Goal: Task Accomplishment & Management: Complete application form

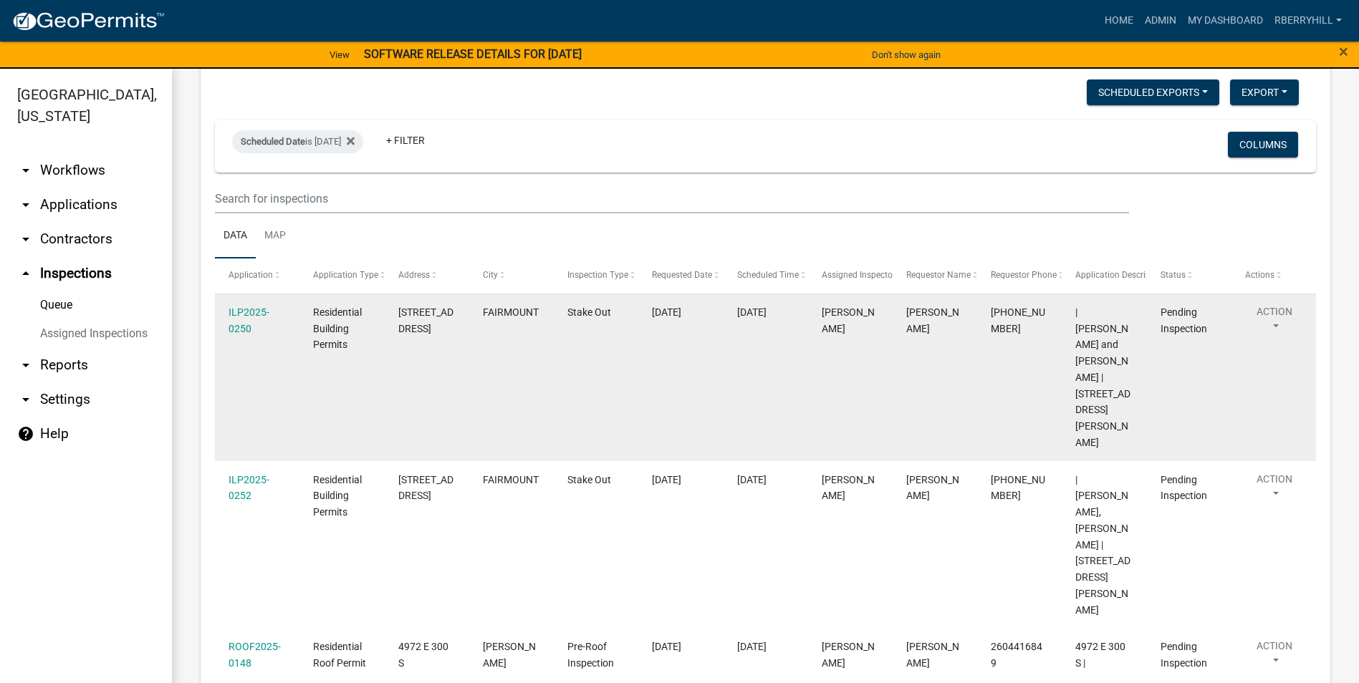
scroll to position [44, 0]
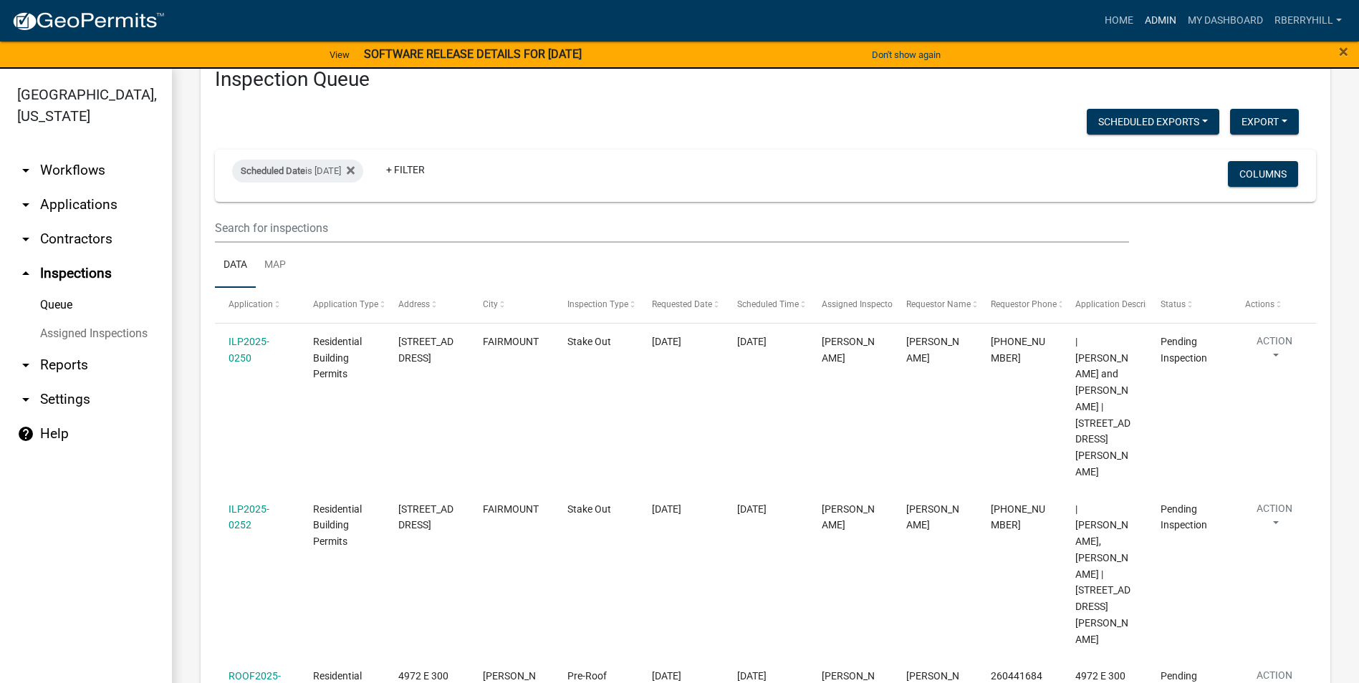
click at [1155, 20] on link "Admin" at bounding box center [1160, 20] width 43 height 27
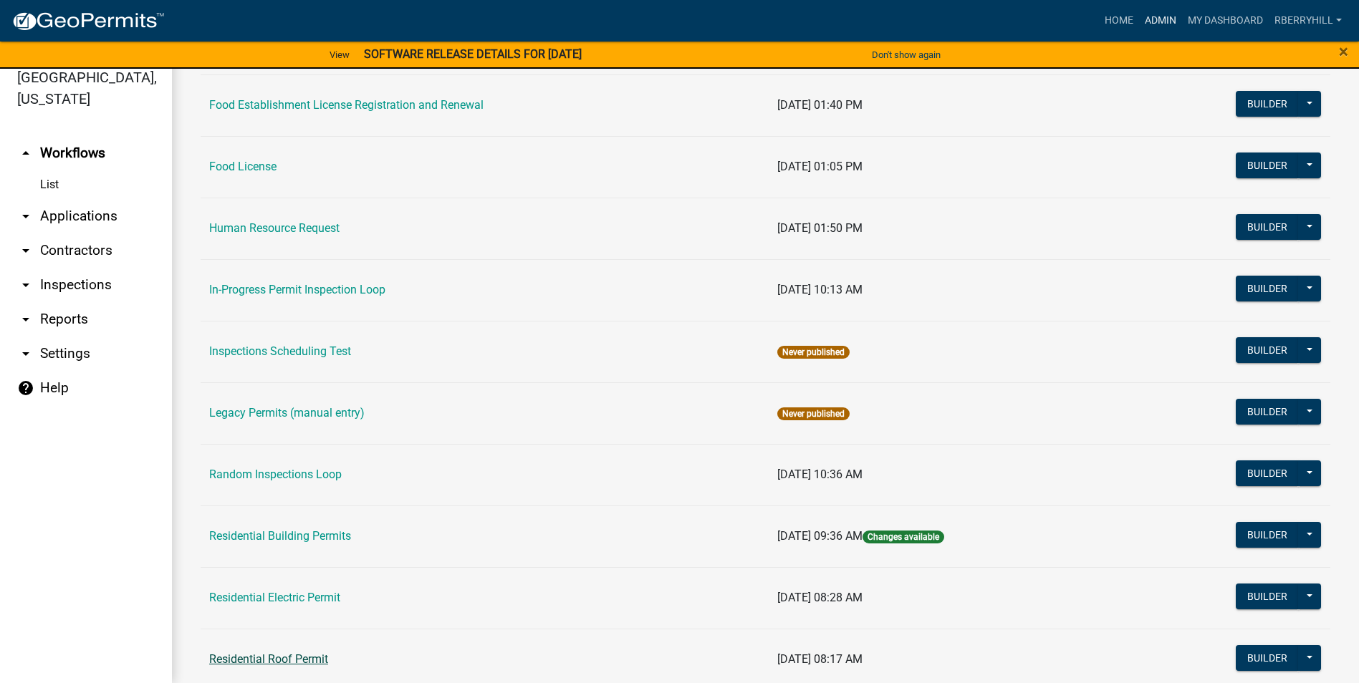
scroll to position [1216, 0]
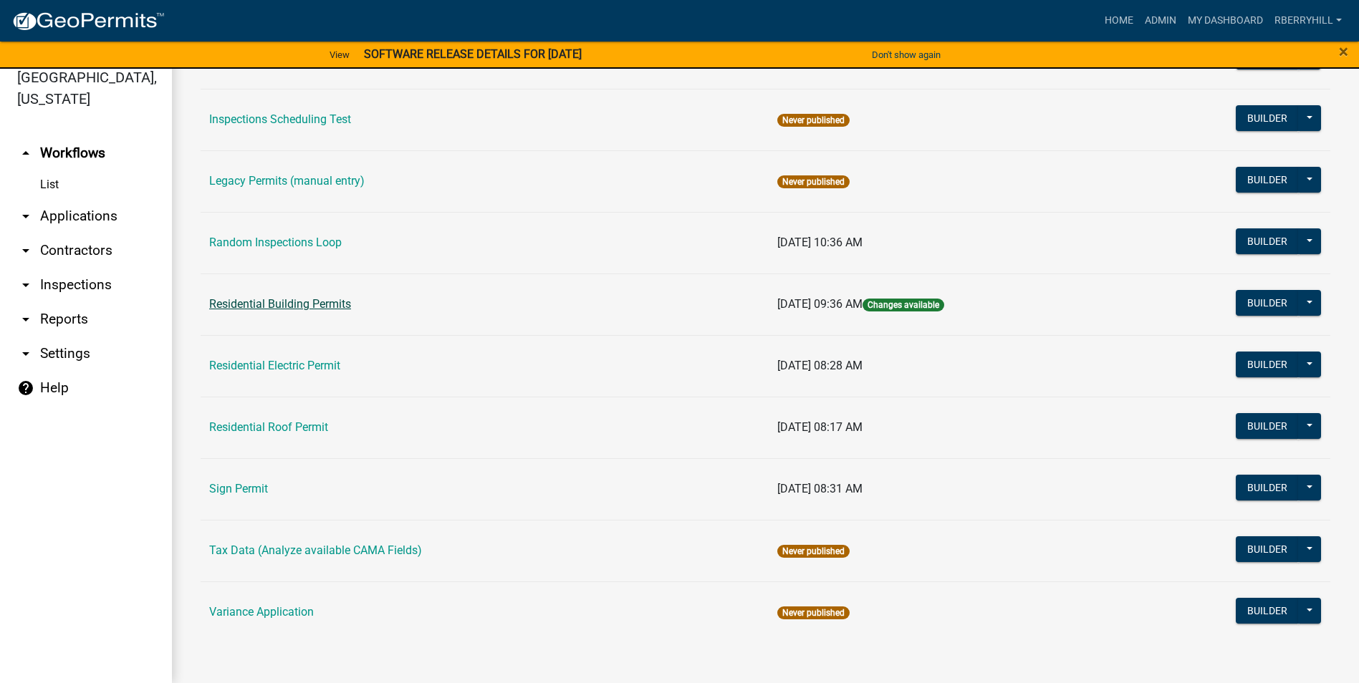
click at [275, 304] on link "Residential Building Permits" at bounding box center [280, 304] width 142 height 14
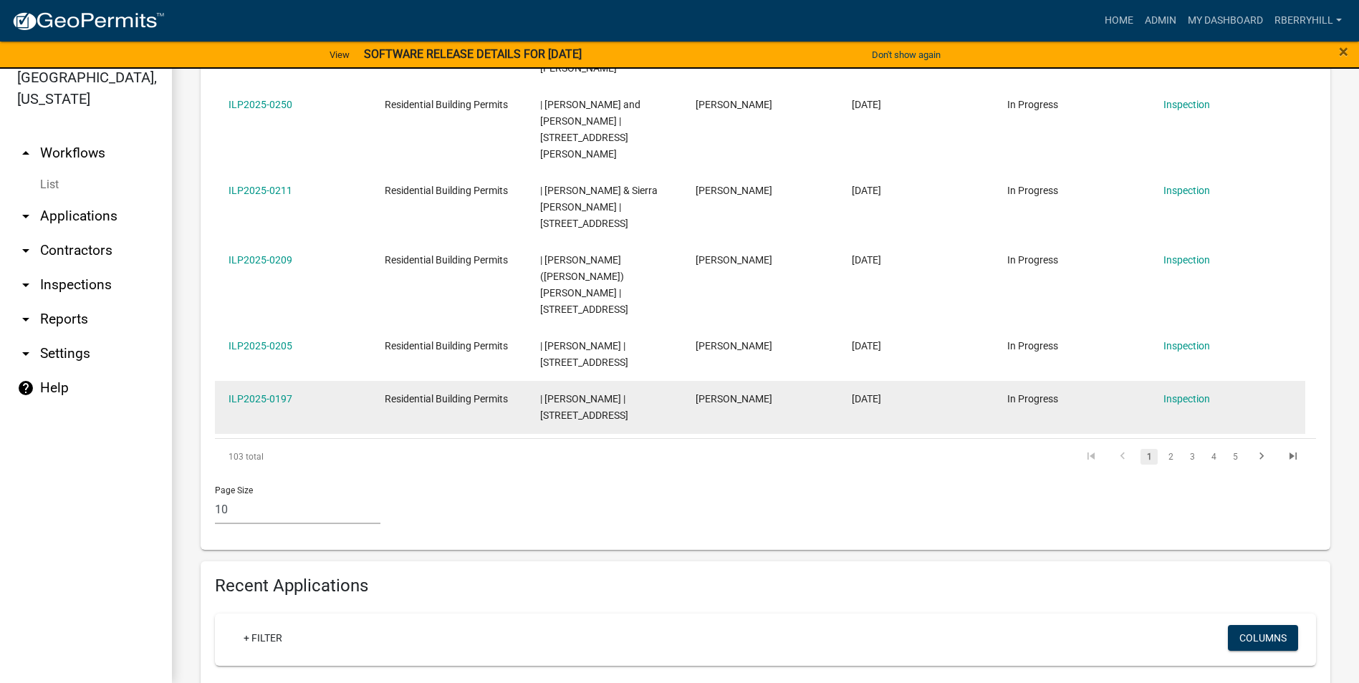
scroll to position [788, 0]
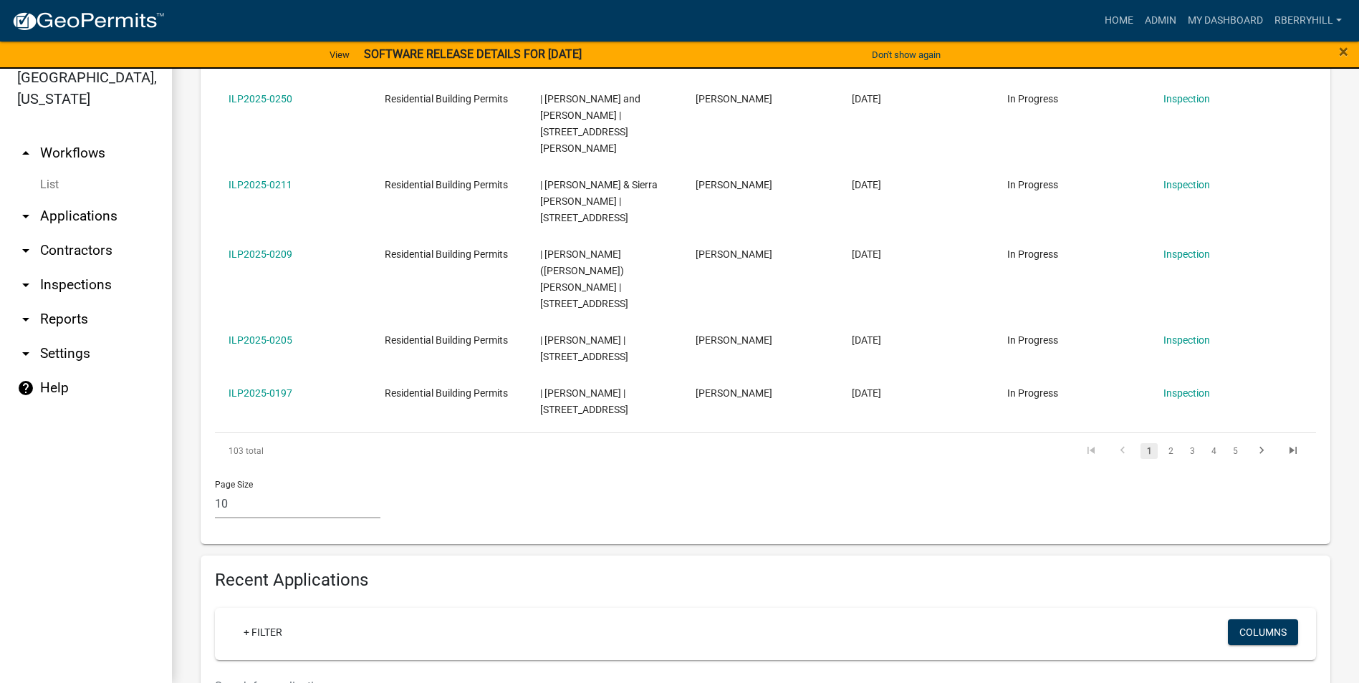
click at [248, 672] on input "text" at bounding box center [672, 686] width 914 height 29
type input "2323 s 600 w"
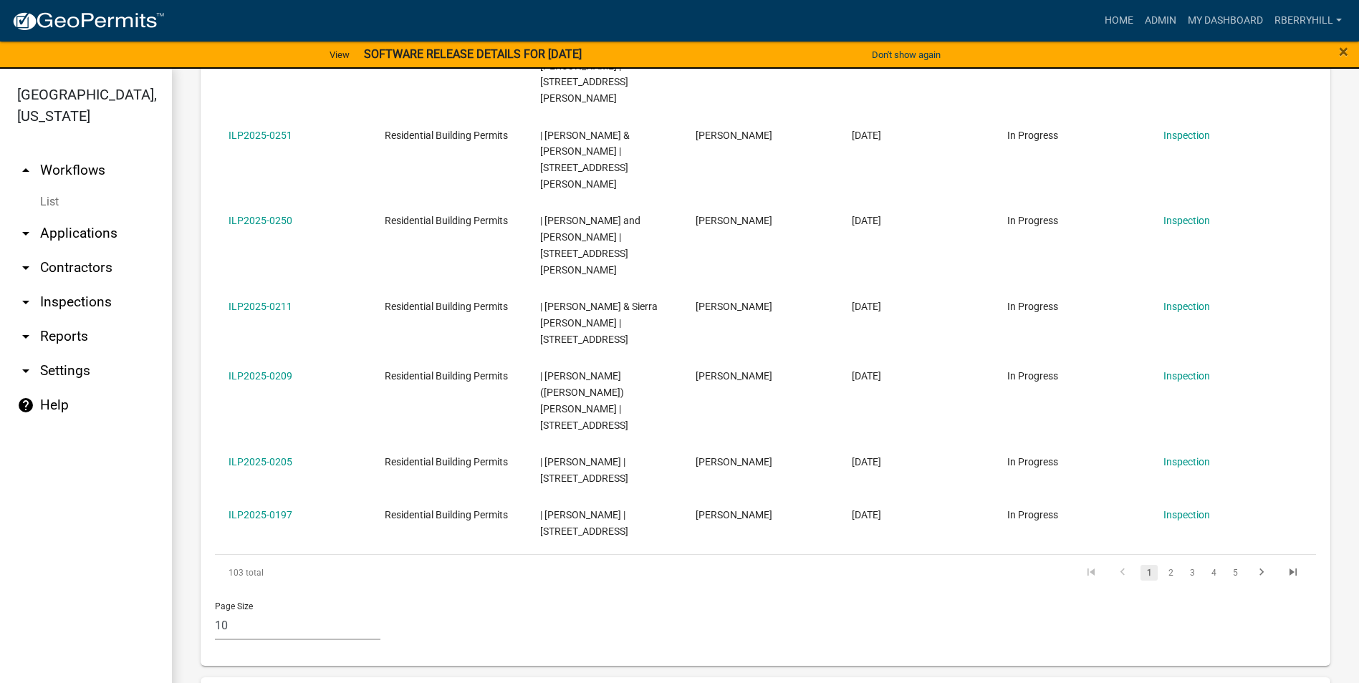
scroll to position [788, 0]
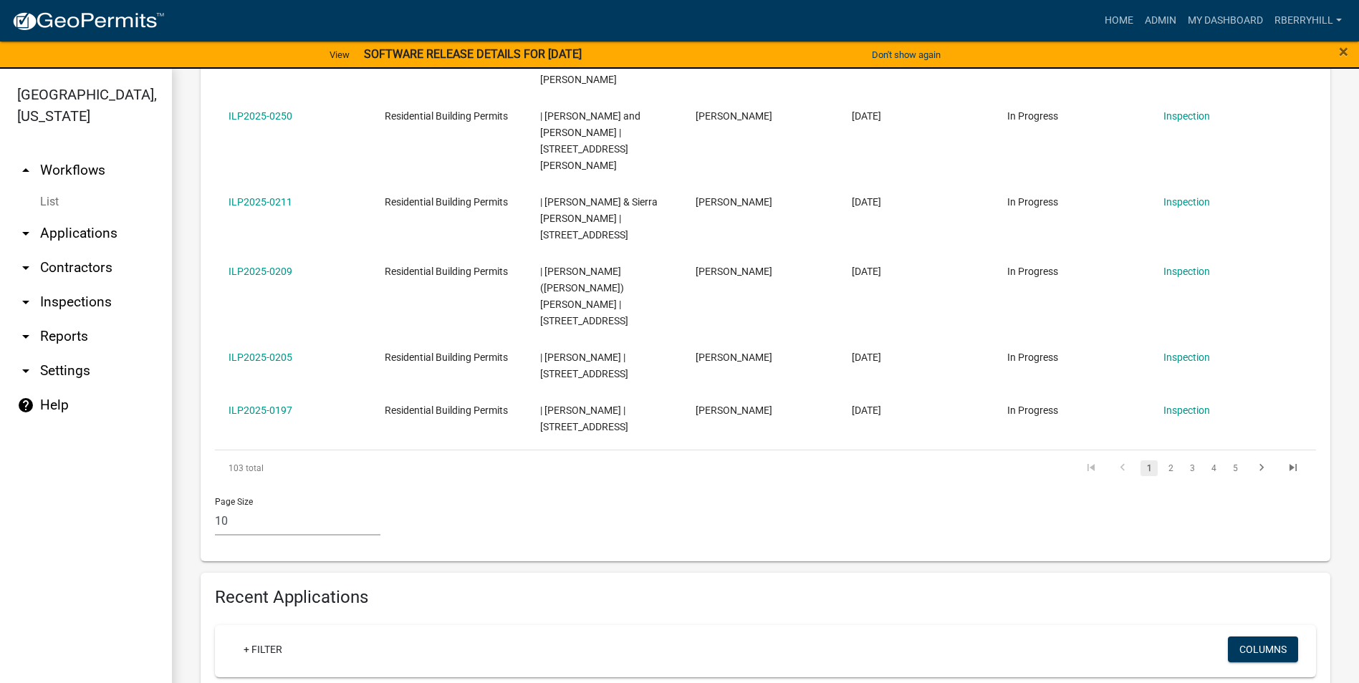
type input "I"
type input "2323 s 600"
click at [77, 285] on link "arrow_drop_down Inspections" at bounding box center [86, 302] width 172 height 34
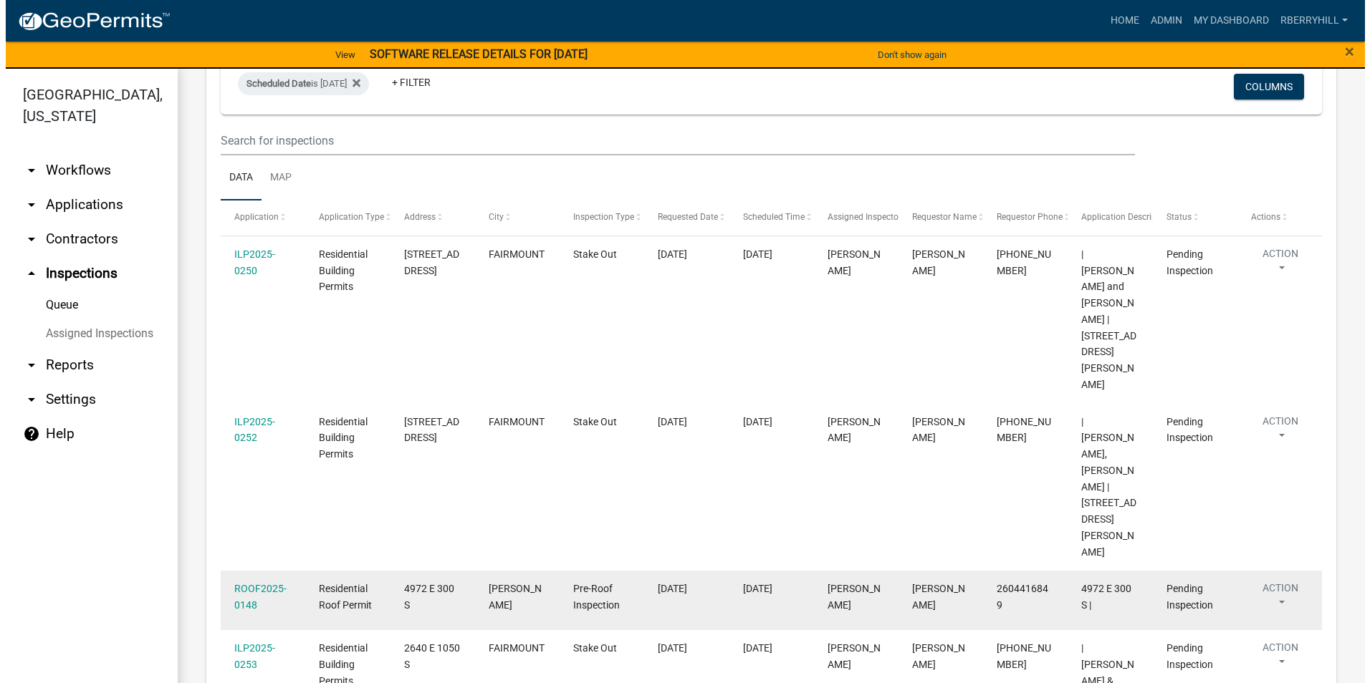
scroll to position [287, 0]
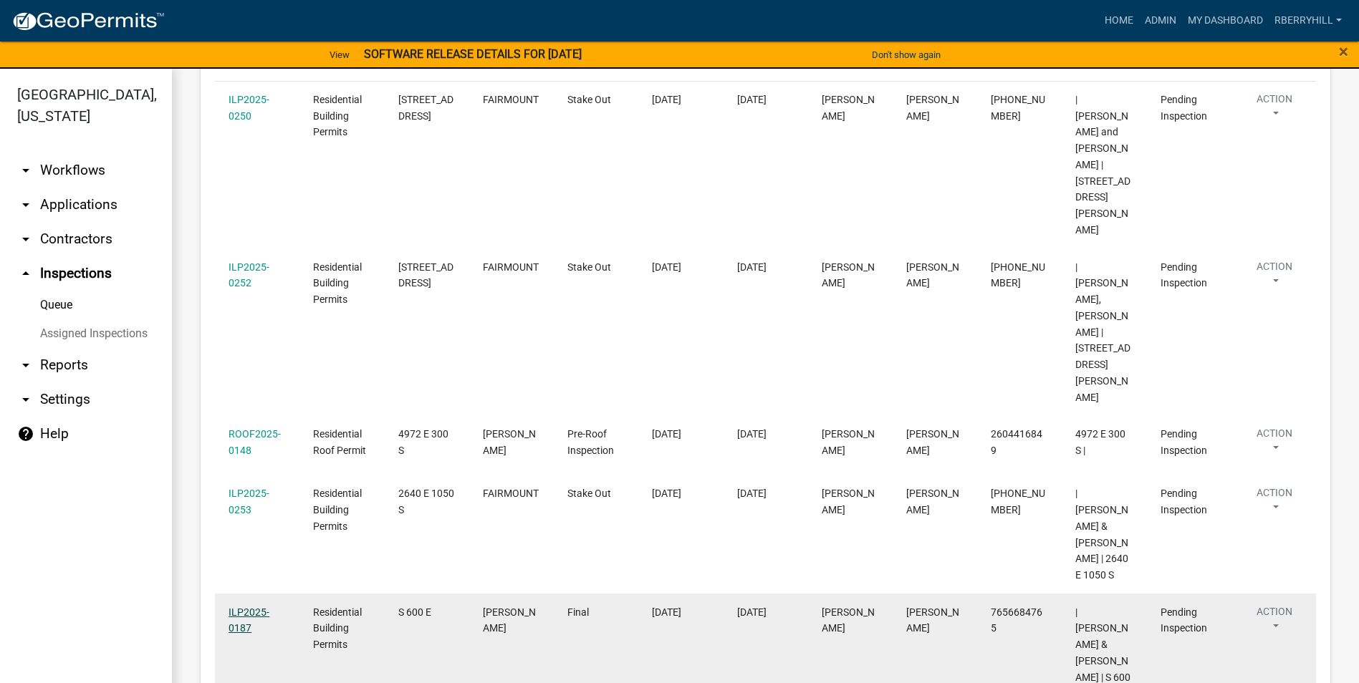
click at [252, 607] on link "ILP2025-0187" at bounding box center [249, 621] width 41 height 28
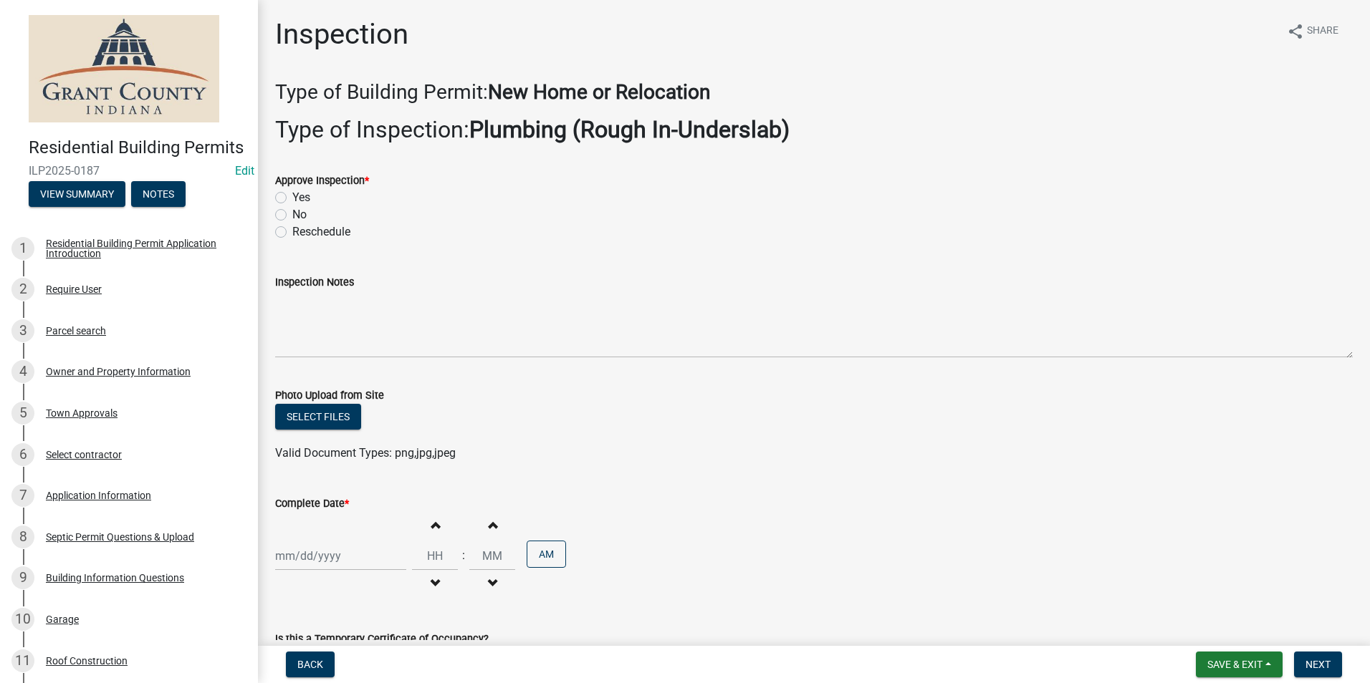
click at [292, 201] on label "Yes" at bounding box center [301, 197] width 18 height 17
click at [292, 198] on input "Yes" at bounding box center [296, 193] width 9 height 9
radio input "true"
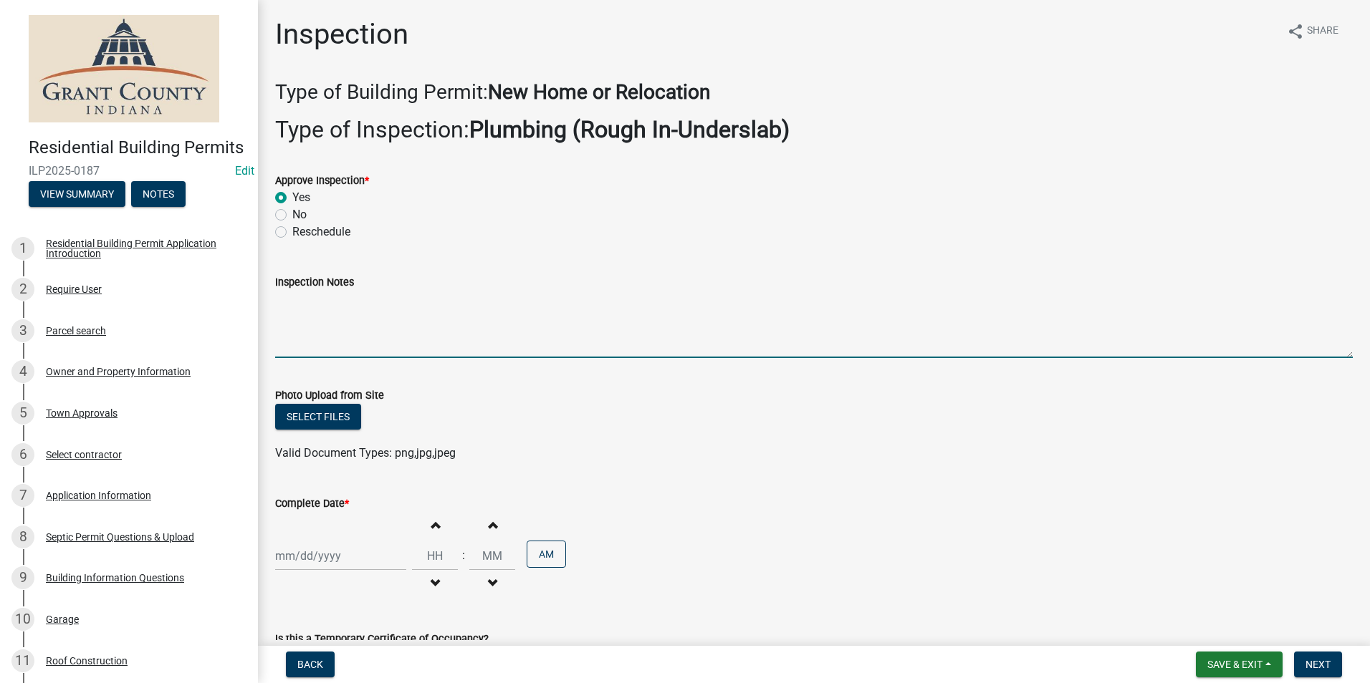
click at [299, 317] on textarea "Inspection Notes" at bounding box center [813, 324] width 1077 height 67
type textarea "Pluming meets code requirements. Insulation is around footer."
click at [314, 557] on div at bounding box center [340, 556] width 131 height 29
select select "9"
select select "2025"
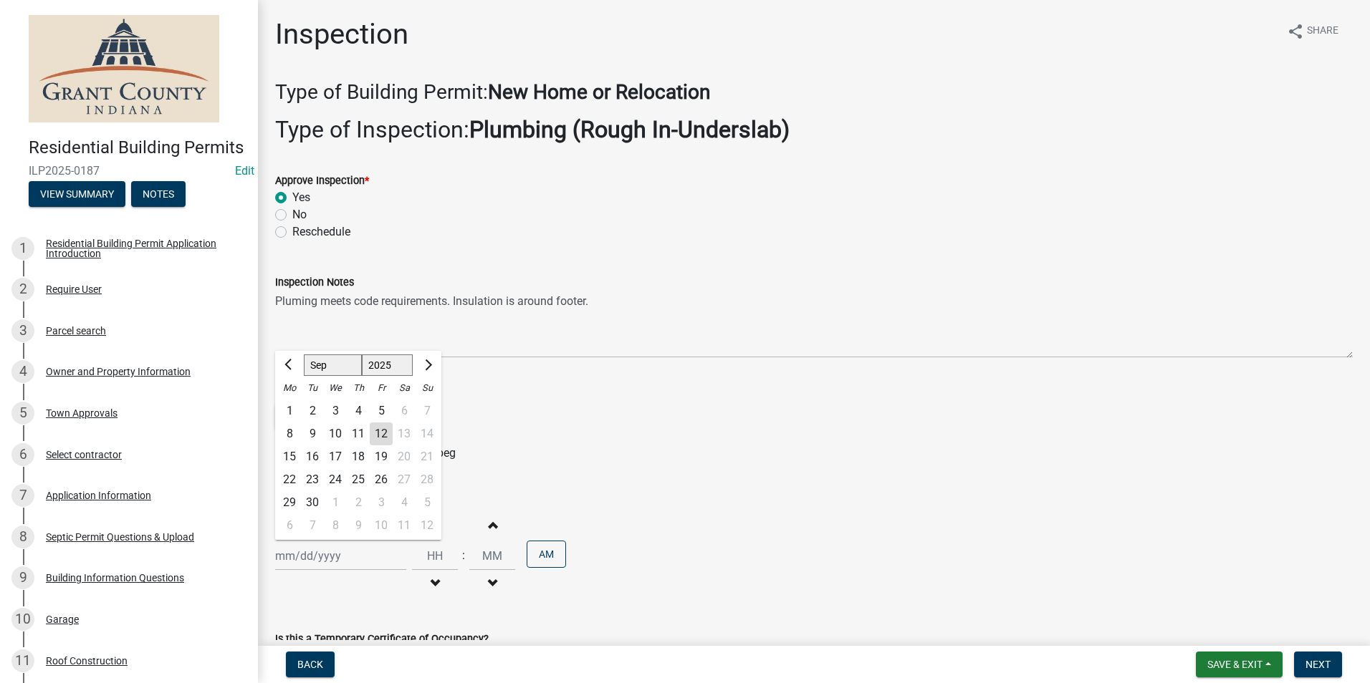
click at [384, 434] on div "12" at bounding box center [381, 434] width 23 height 23
type input "[DATE]"
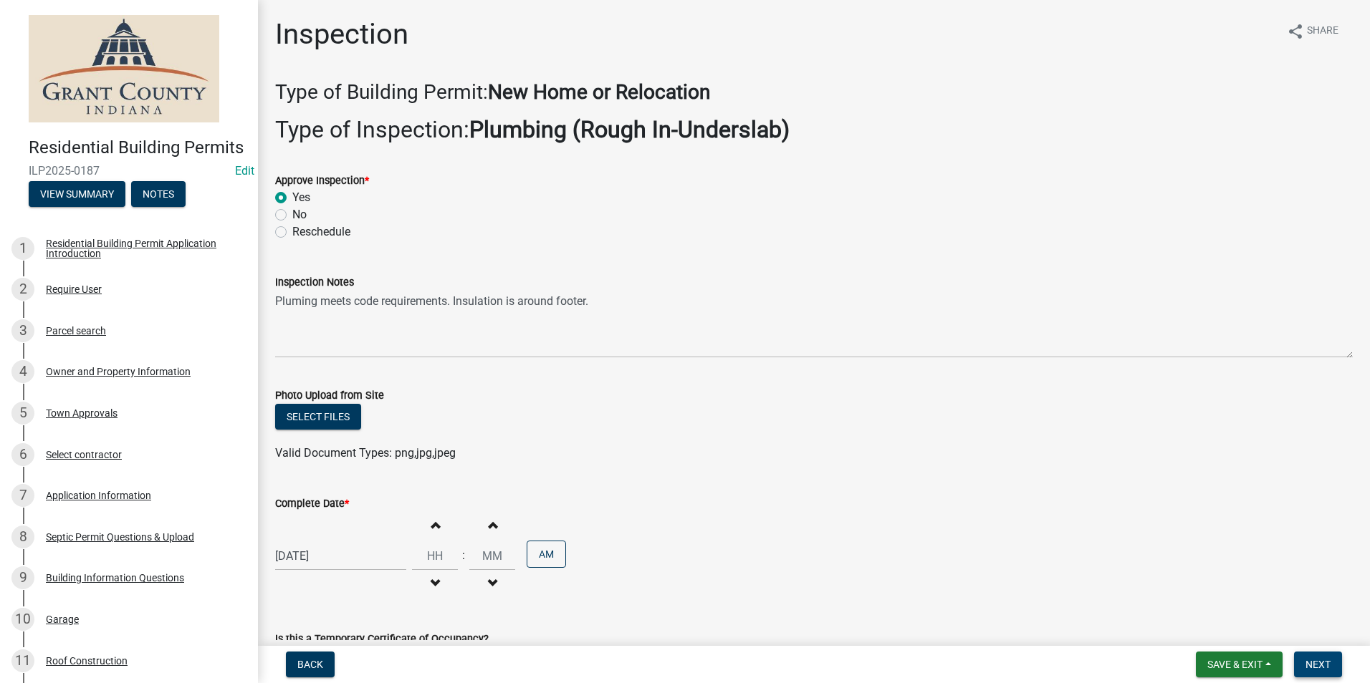
click at [1312, 660] on span "Next" at bounding box center [1317, 664] width 25 height 11
click at [1313, 666] on span "Next" at bounding box center [1317, 664] width 25 height 11
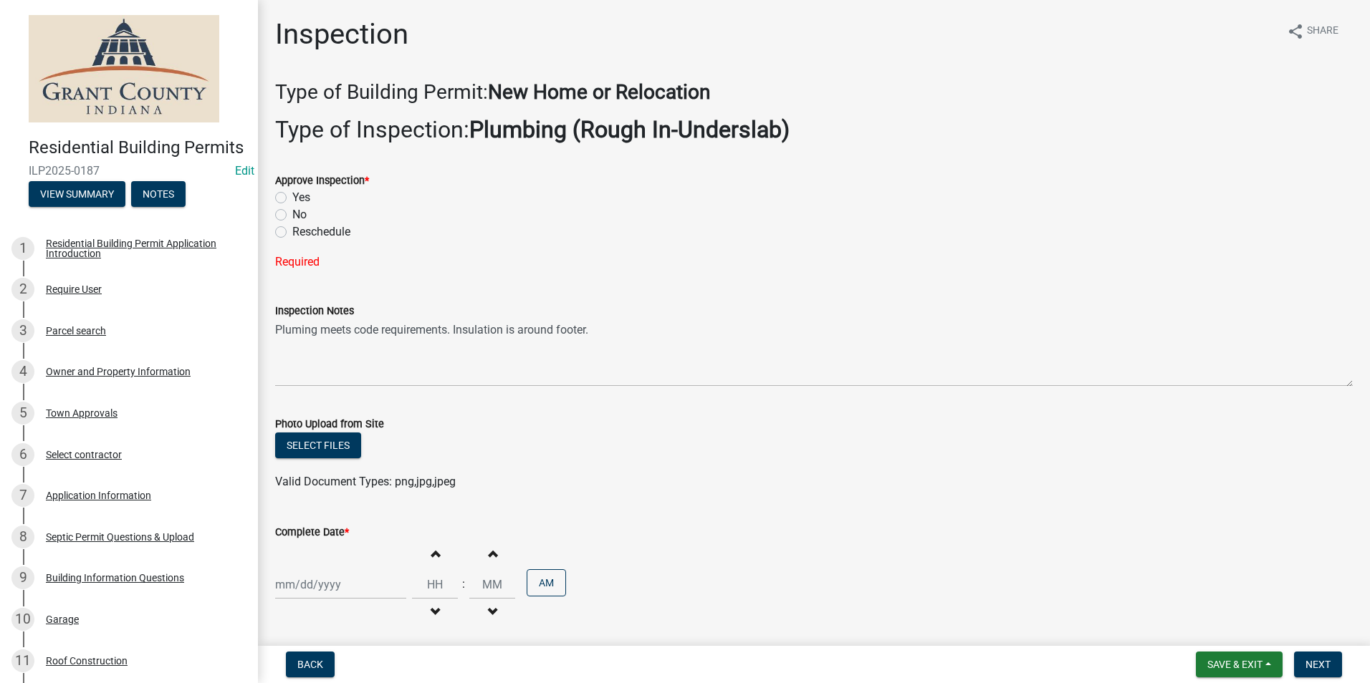
click at [292, 198] on label "Yes" at bounding box center [301, 197] width 18 height 17
click at [292, 198] on input "Yes" at bounding box center [296, 193] width 9 height 9
radio input "true"
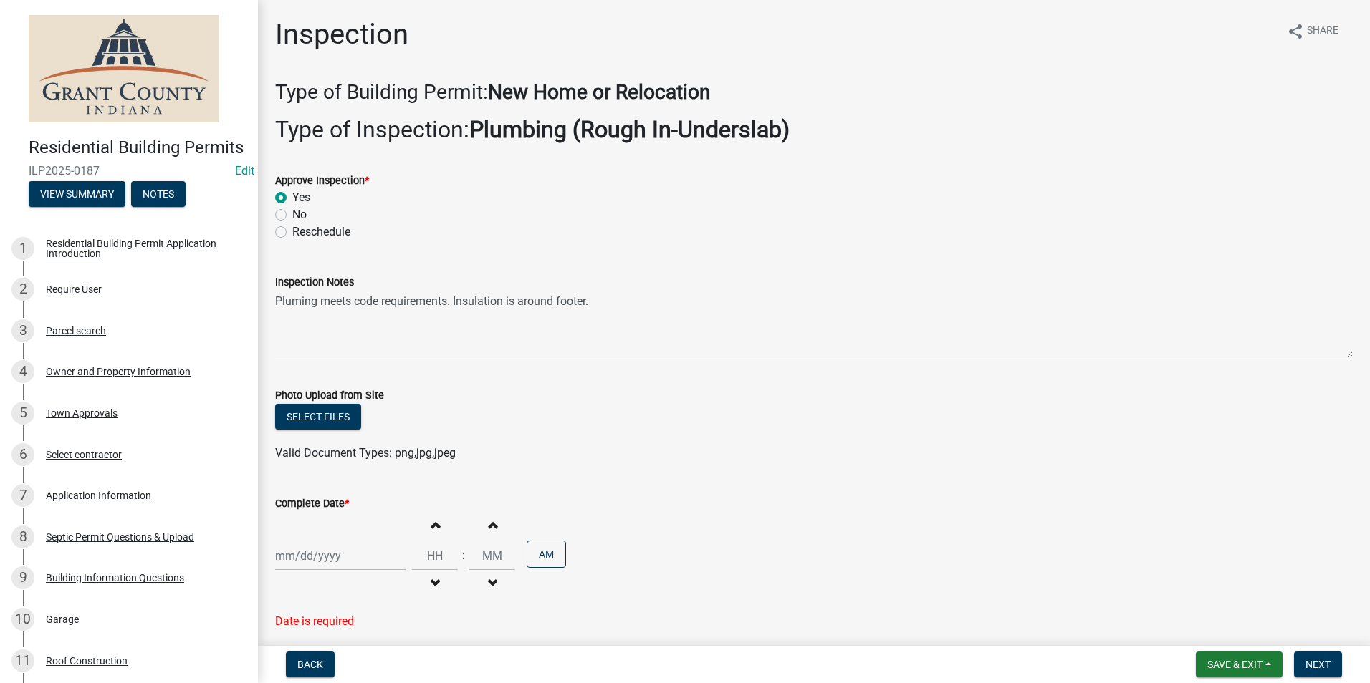
select select "9"
select select "2025"
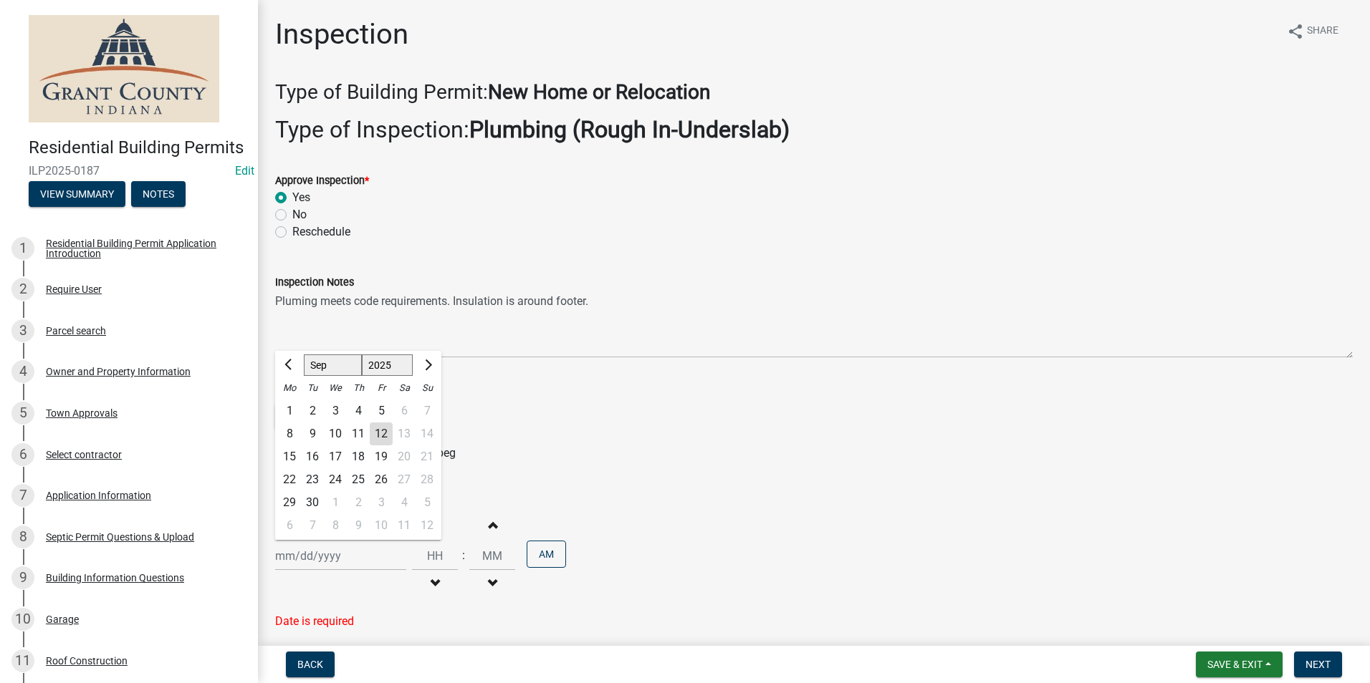
click at [312, 568] on div "[PERSON_NAME] Feb Mar Apr [PERSON_NAME][DATE] Oct Nov [DATE] 1526 1527 1528 152…" at bounding box center [340, 556] width 131 height 29
click at [377, 432] on div "12" at bounding box center [381, 434] width 23 height 23
type input "[DATE]"
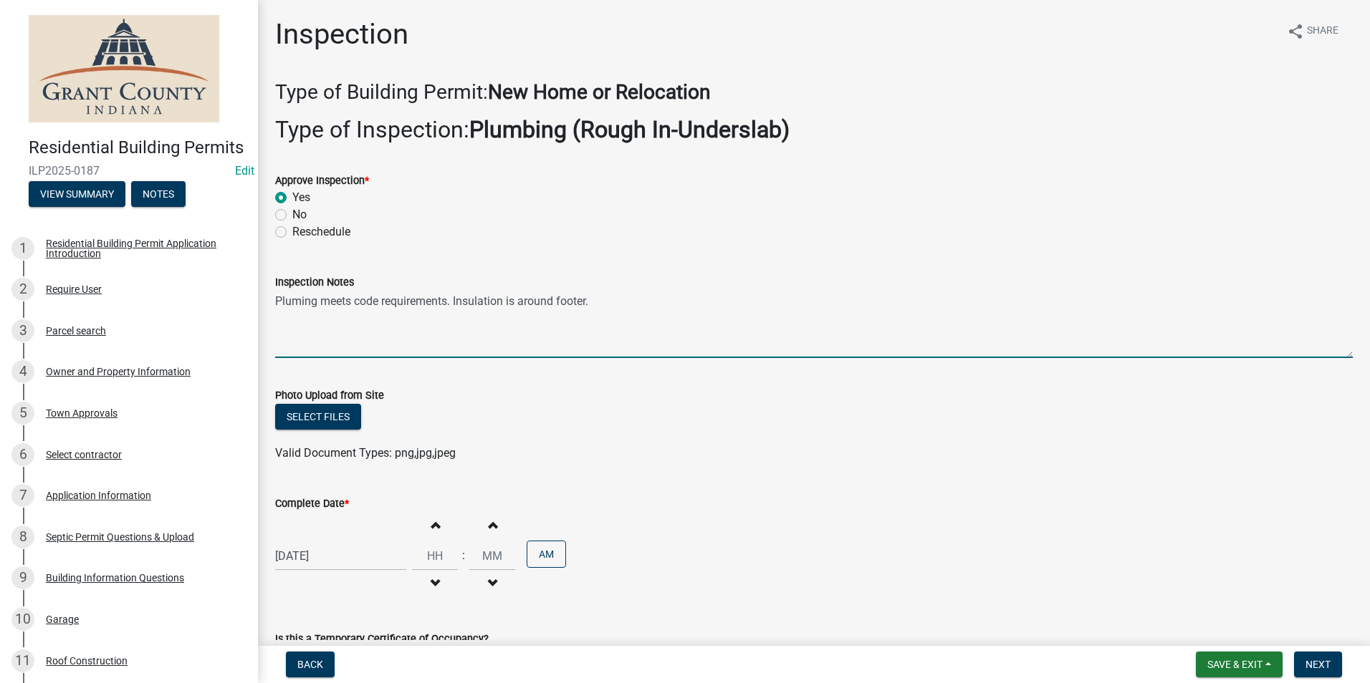
click at [300, 301] on textarea "Pluming meets code requirements. Insulation is around footer." at bounding box center [813, 324] width 1077 height 67
type textarea "Plumbing meets code requirements. Insulation is around footer."
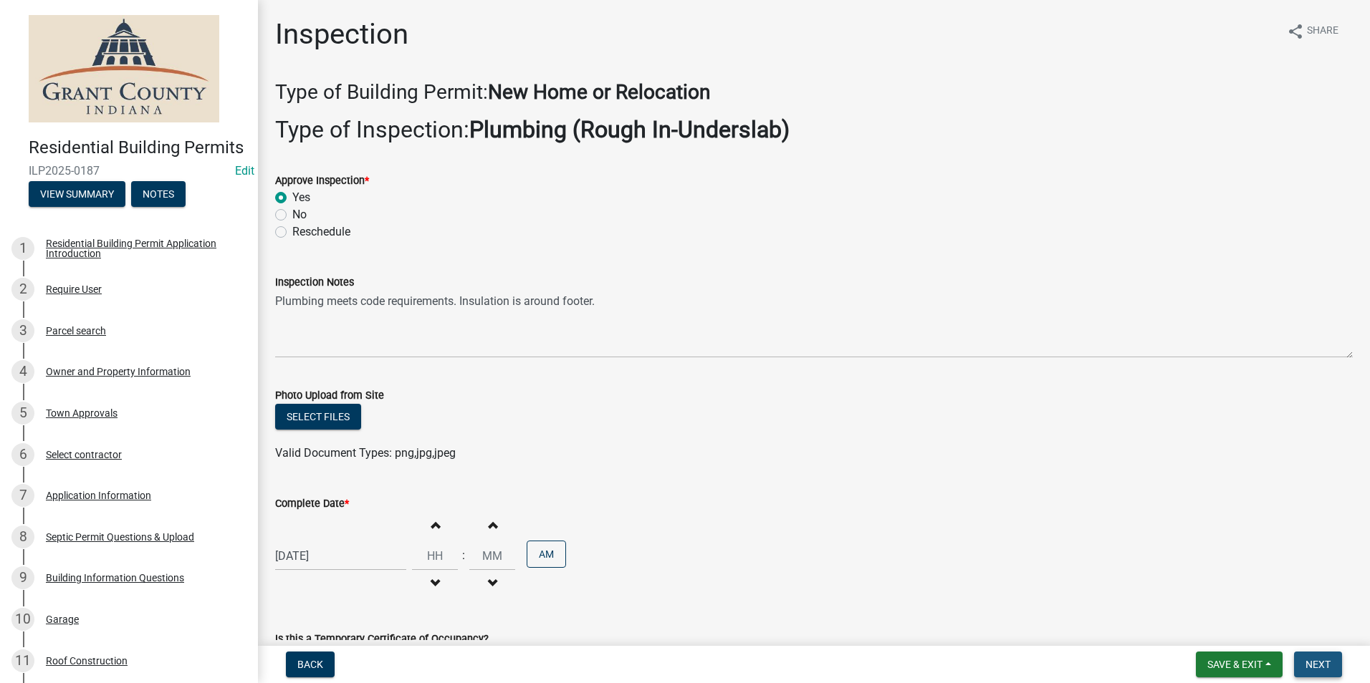
click at [1321, 666] on span "Next" at bounding box center [1317, 664] width 25 height 11
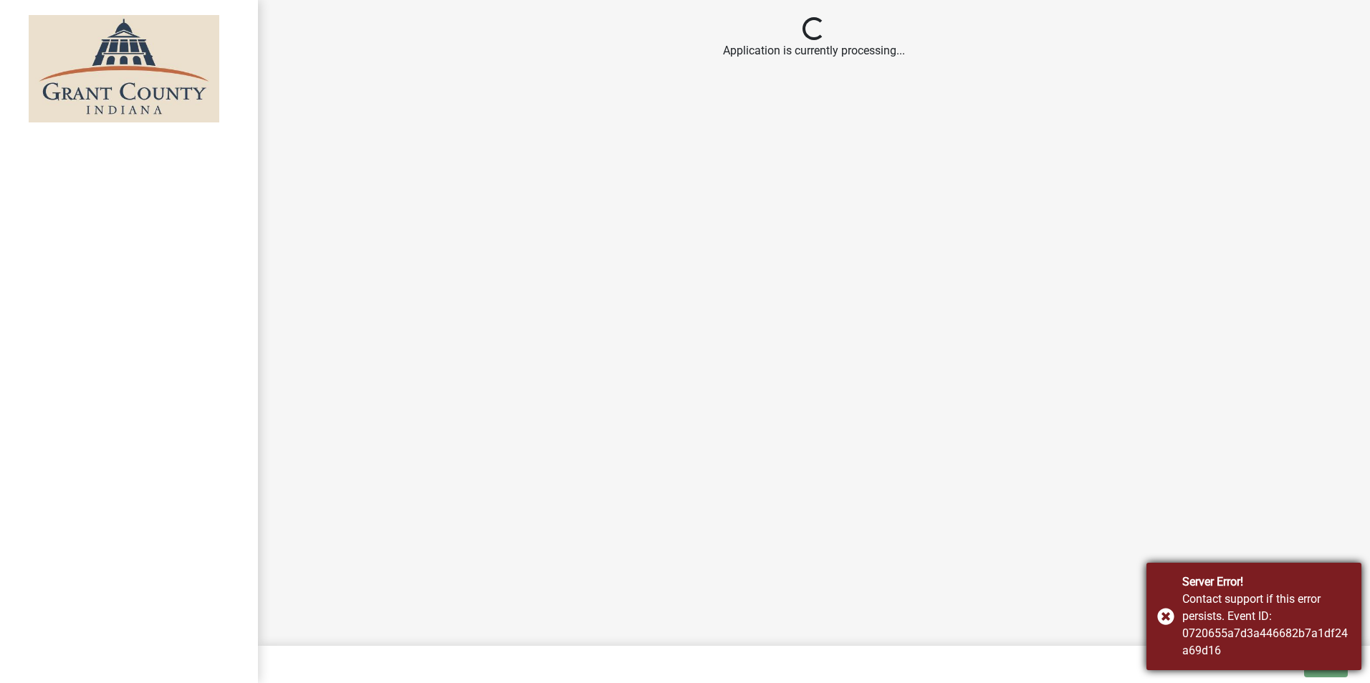
click at [1166, 617] on div "Server Error! Contact support if this error persists. Event ID: 0720655a7d3a446…" at bounding box center [1253, 616] width 215 height 107
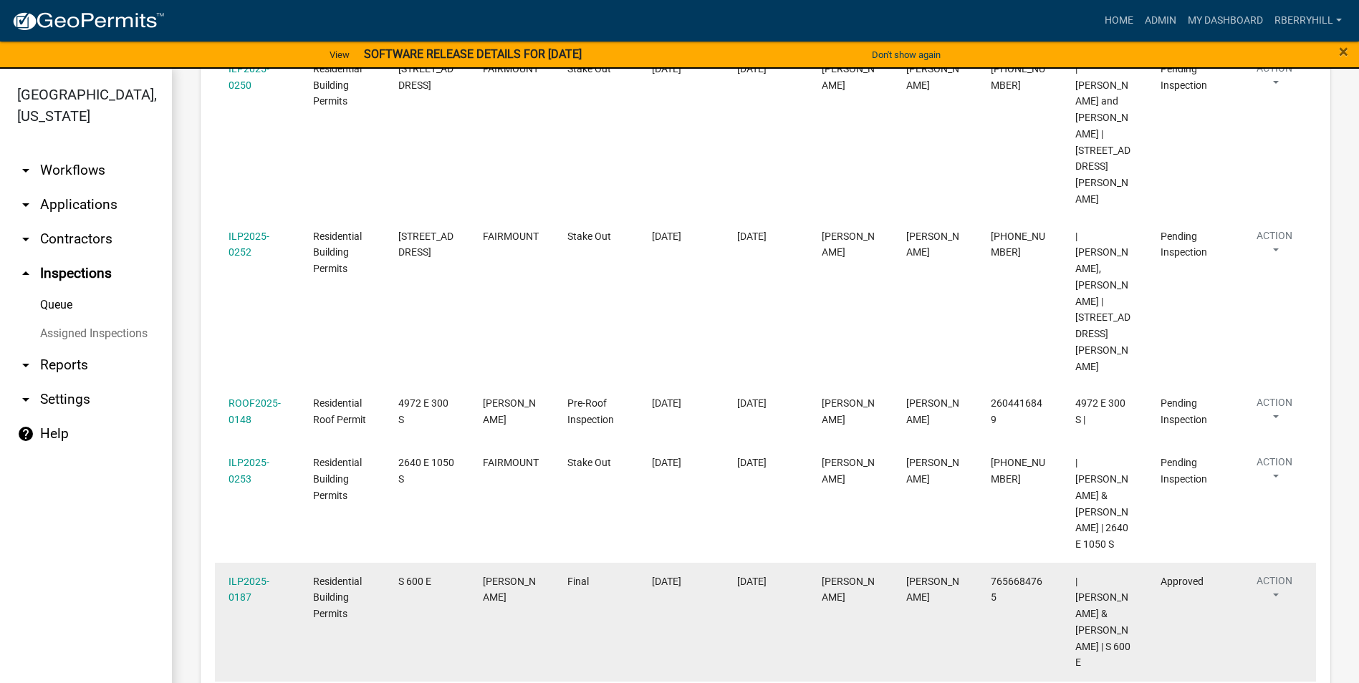
scroll to position [331, 0]
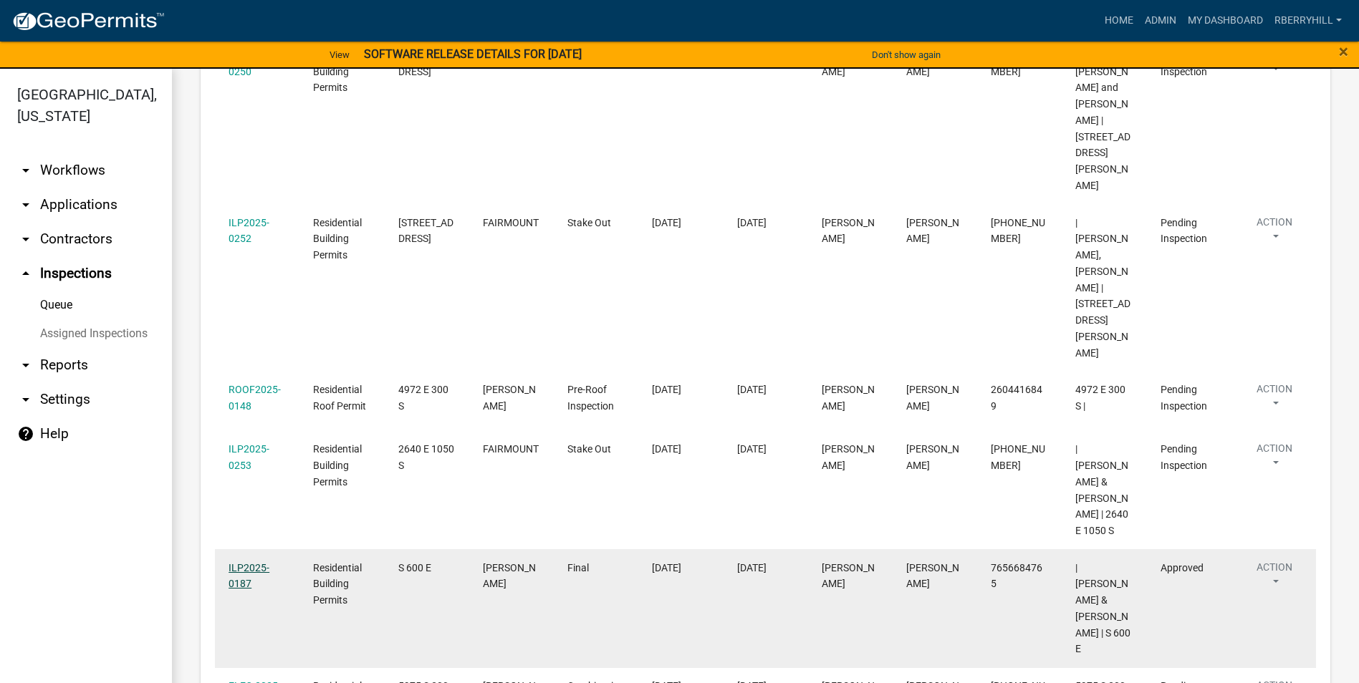
click at [252, 562] on link "ILP2025-0187" at bounding box center [249, 576] width 41 height 28
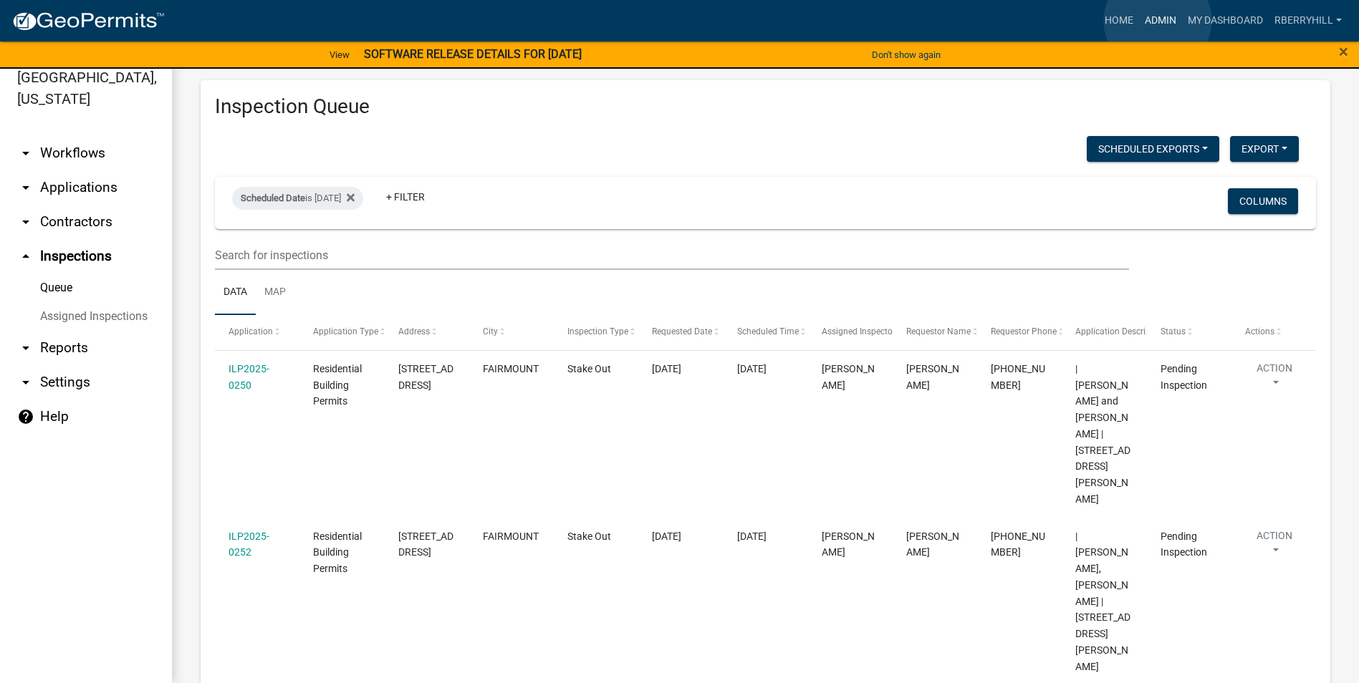
click at [1157, 21] on link "Admin" at bounding box center [1160, 20] width 43 height 27
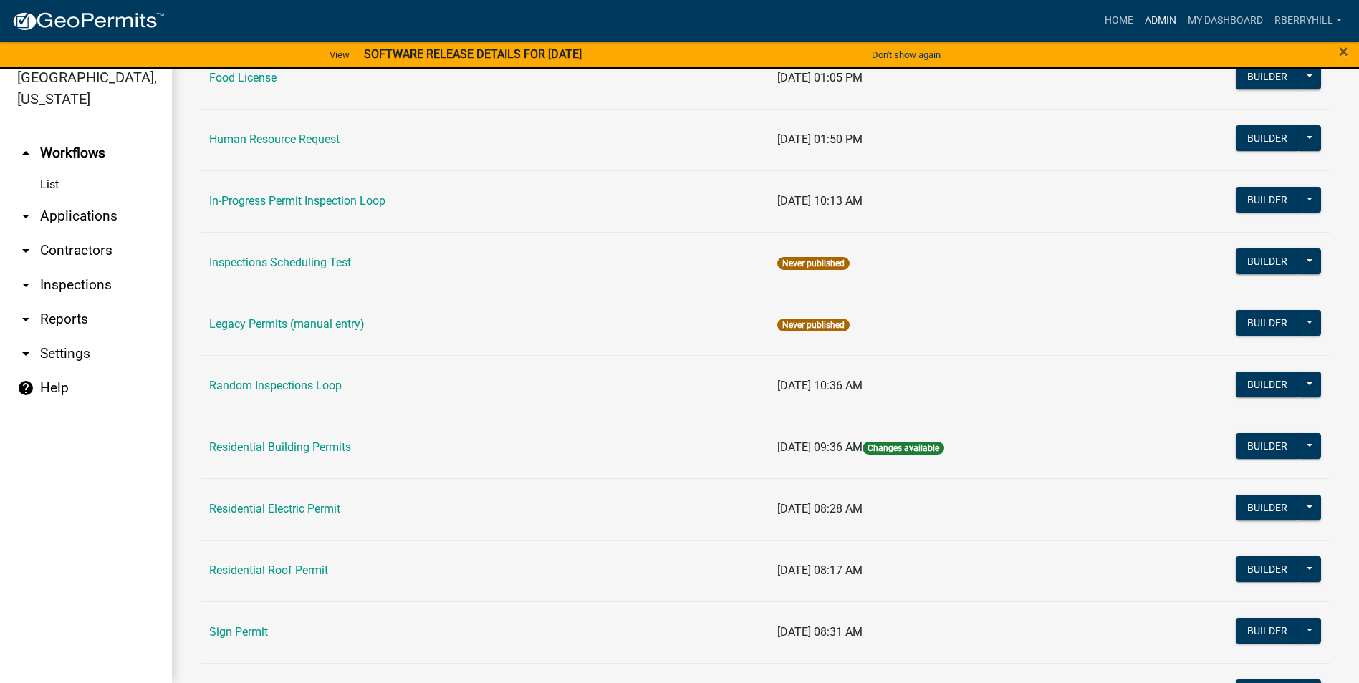
scroll to position [1075, 0]
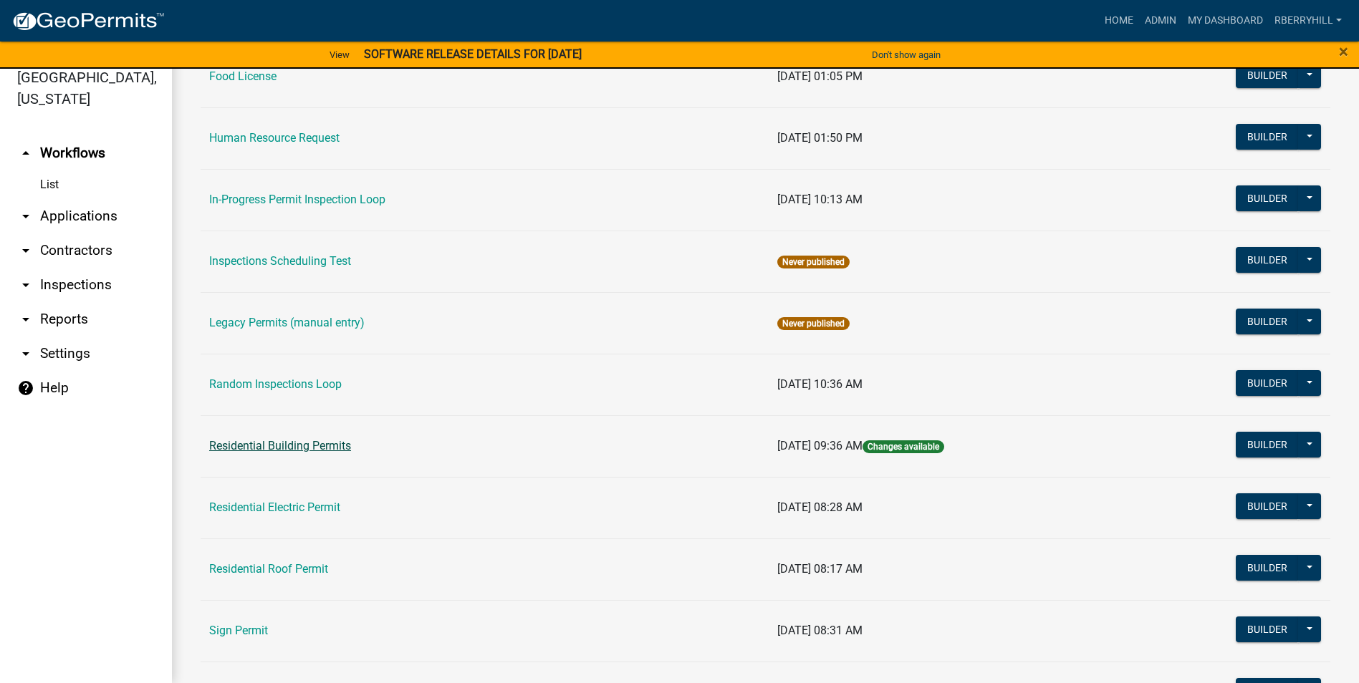
click at [269, 446] on link "Residential Building Permits" at bounding box center [280, 446] width 142 height 14
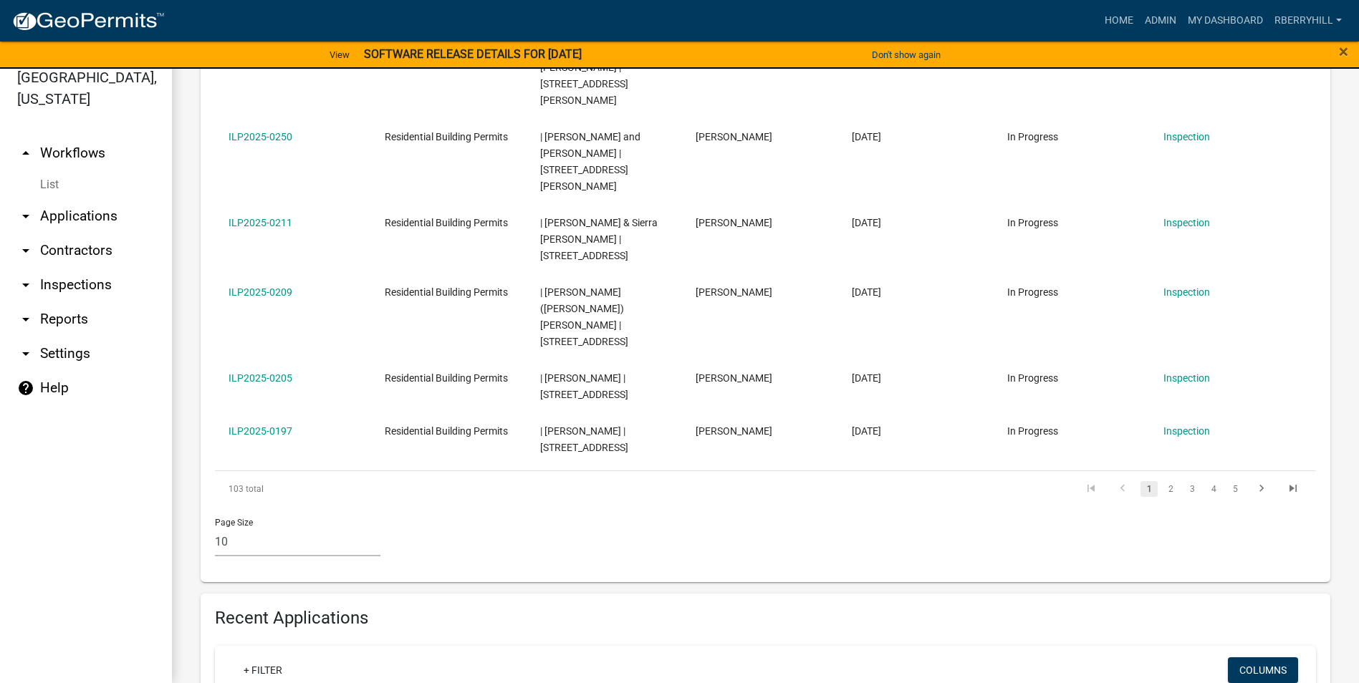
scroll to position [931, 0]
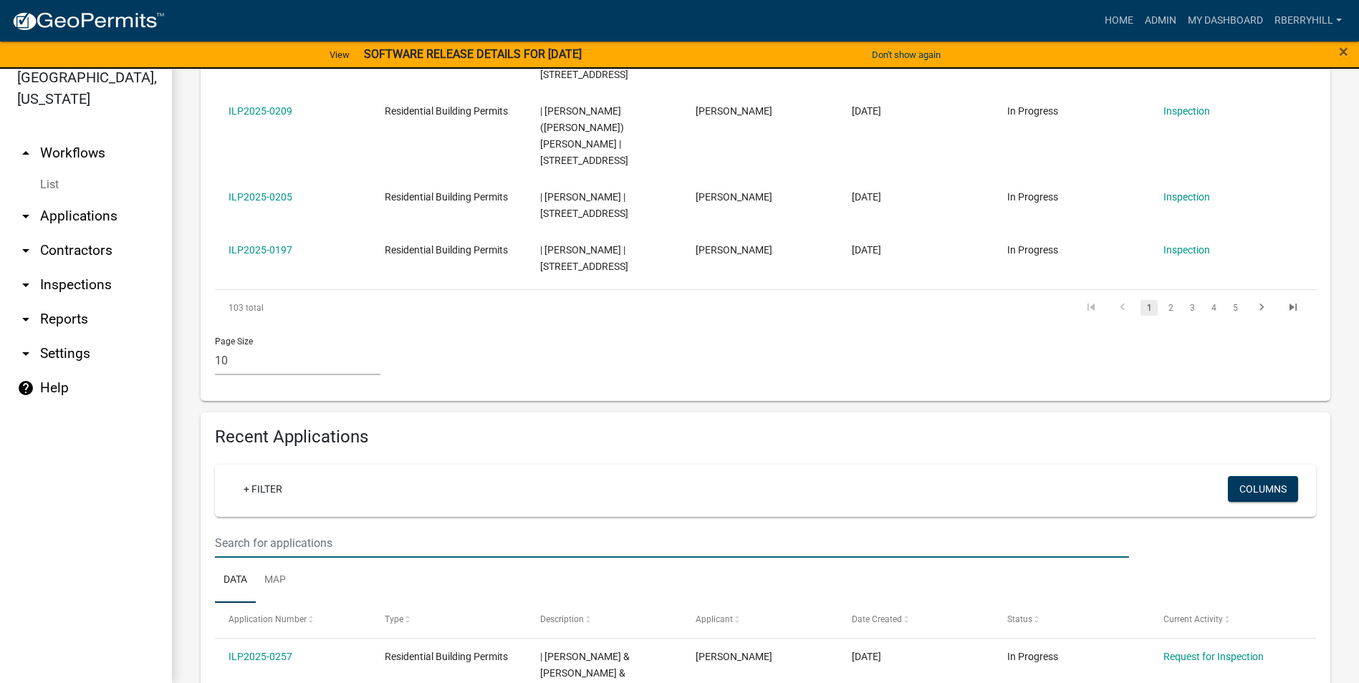
click at [220, 529] on input "text" at bounding box center [672, 543] width 914 height 29
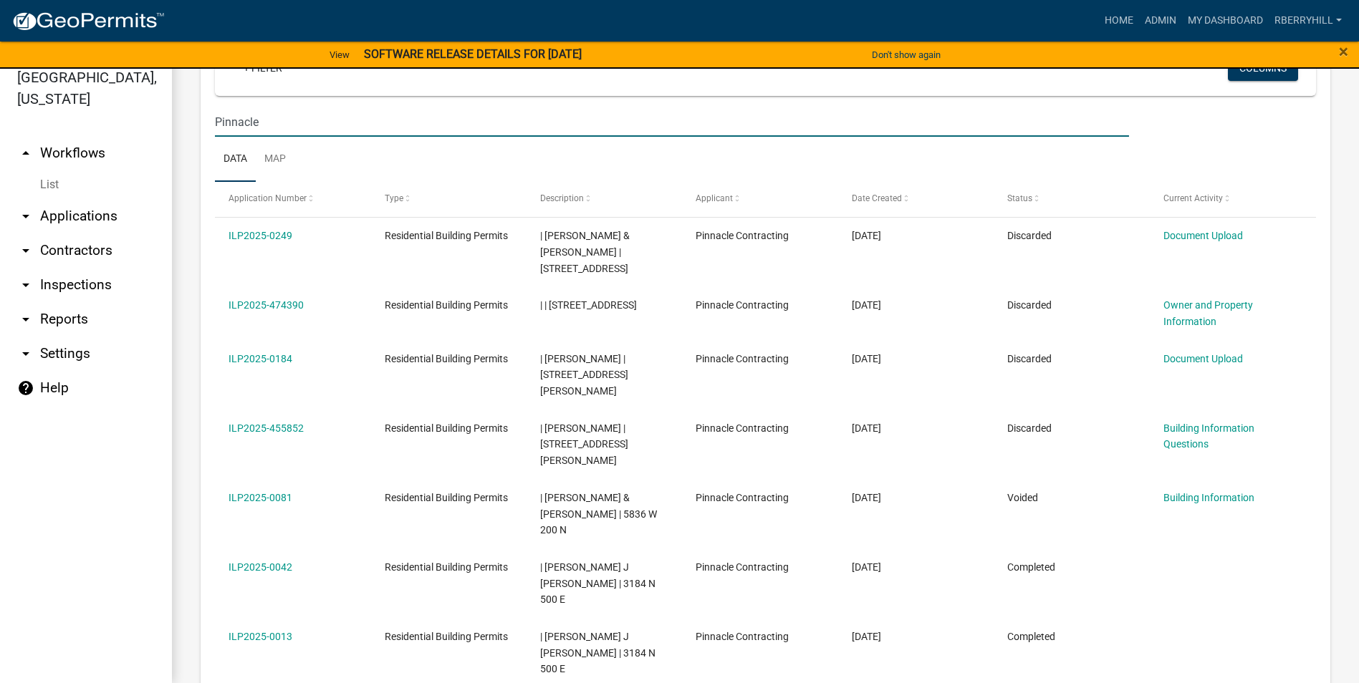
scroll to position [1361, 0]
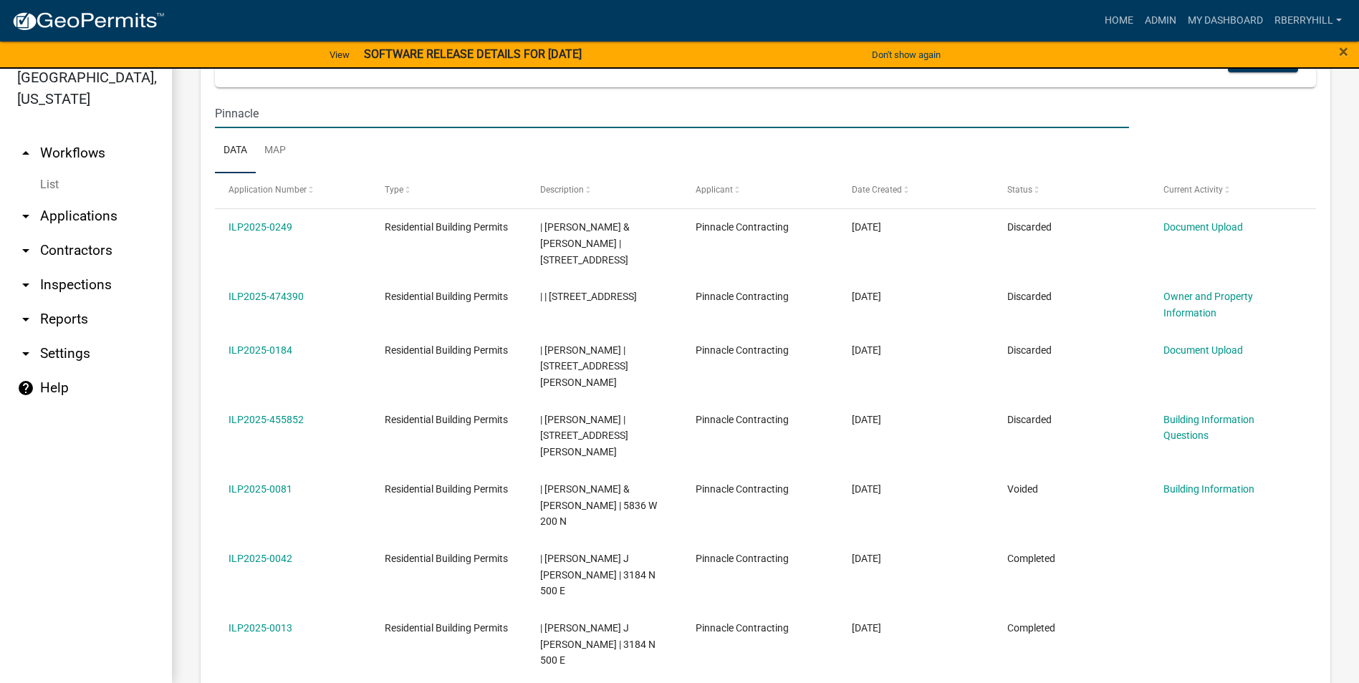
type input "Pinnacle"
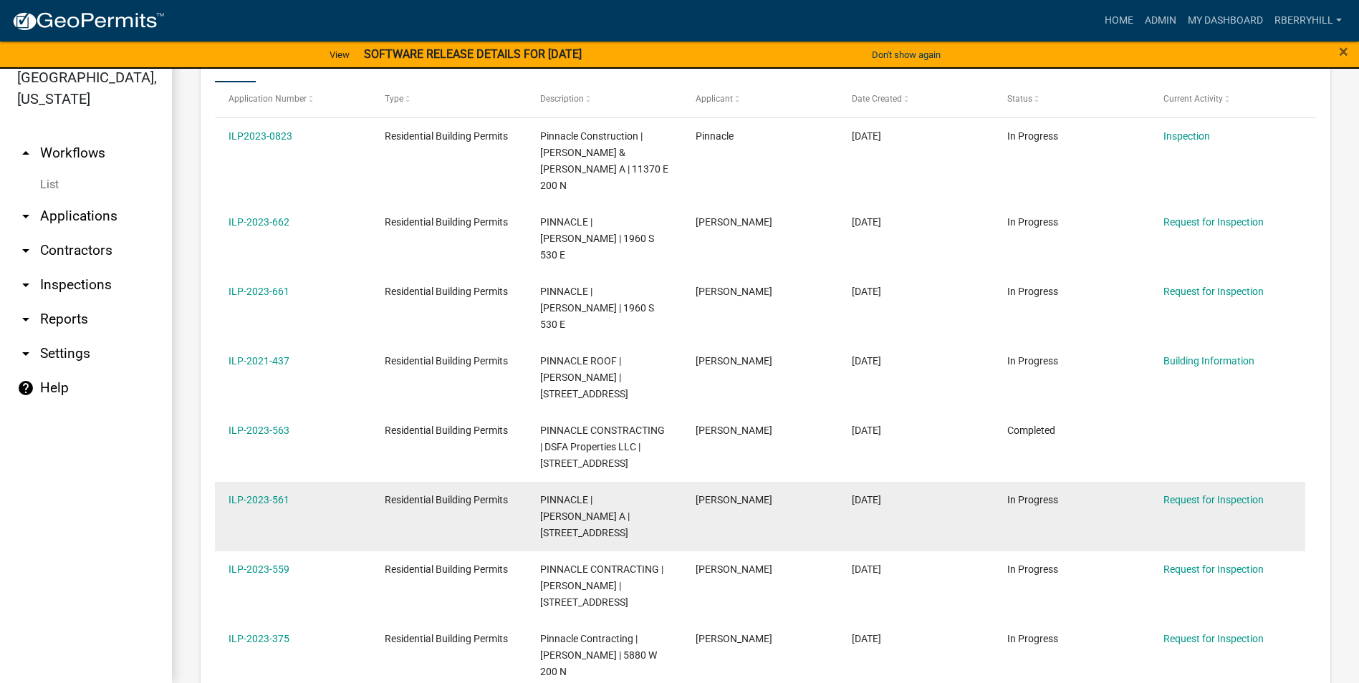
scroll to position [1482, 0]
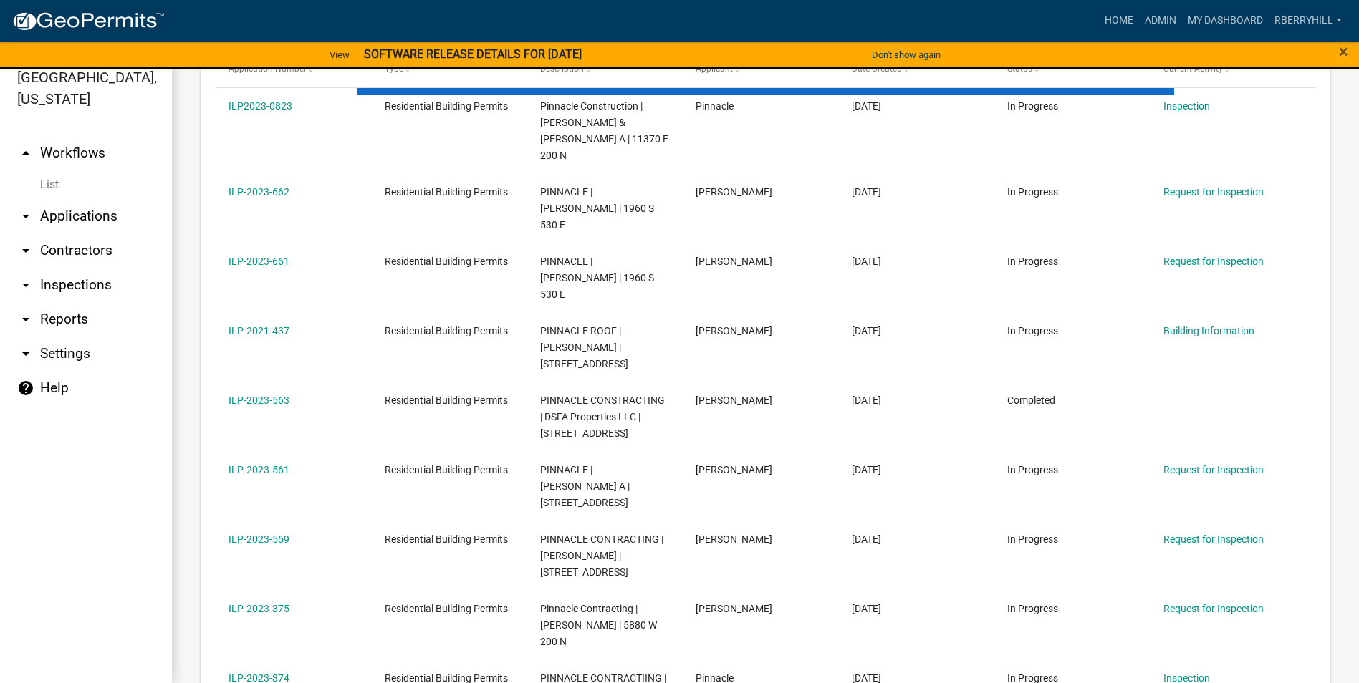
scroll to position [1417, 0]
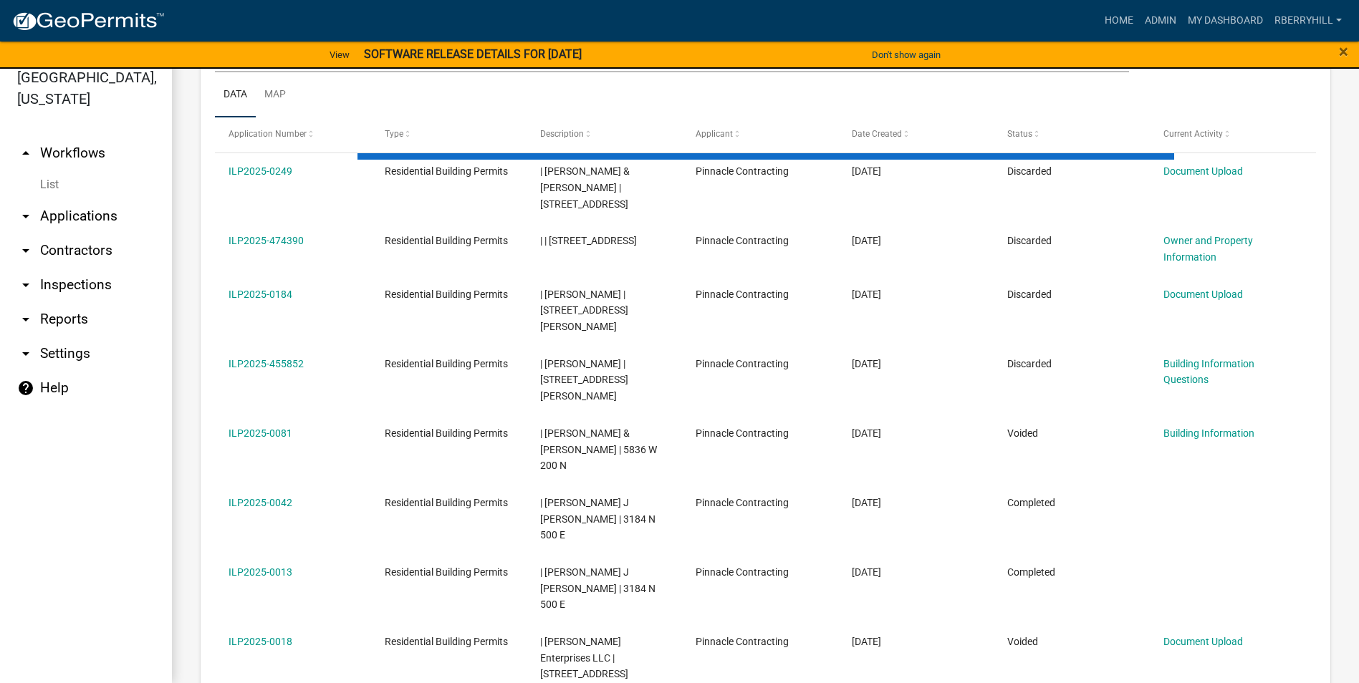
scroll to position [1216, 0]
